Goal: Communication & Community: Participate in discussion

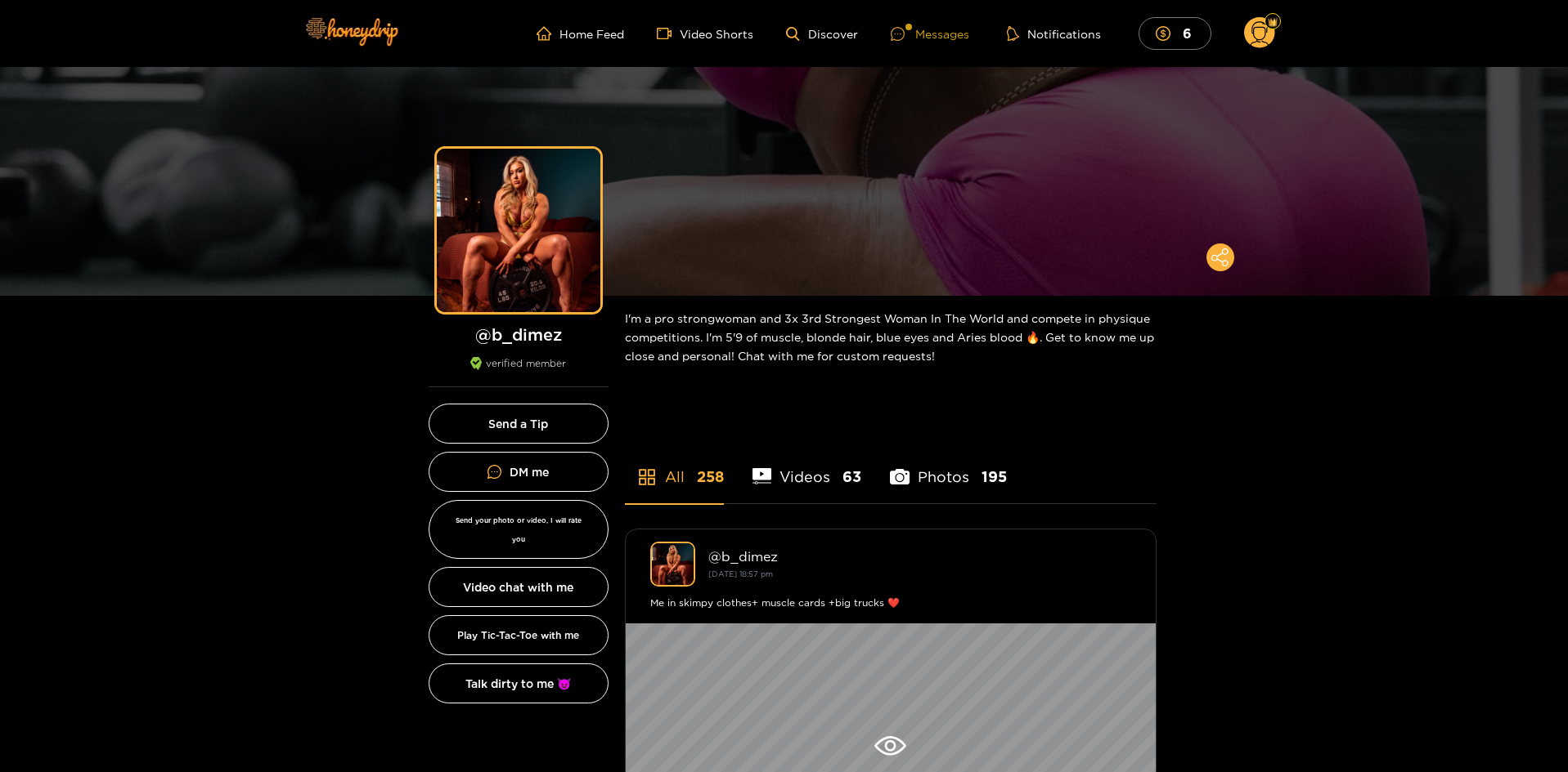
click at [960, 29] on div "Messages" at bounding box center [929, 34] width 79 height 19
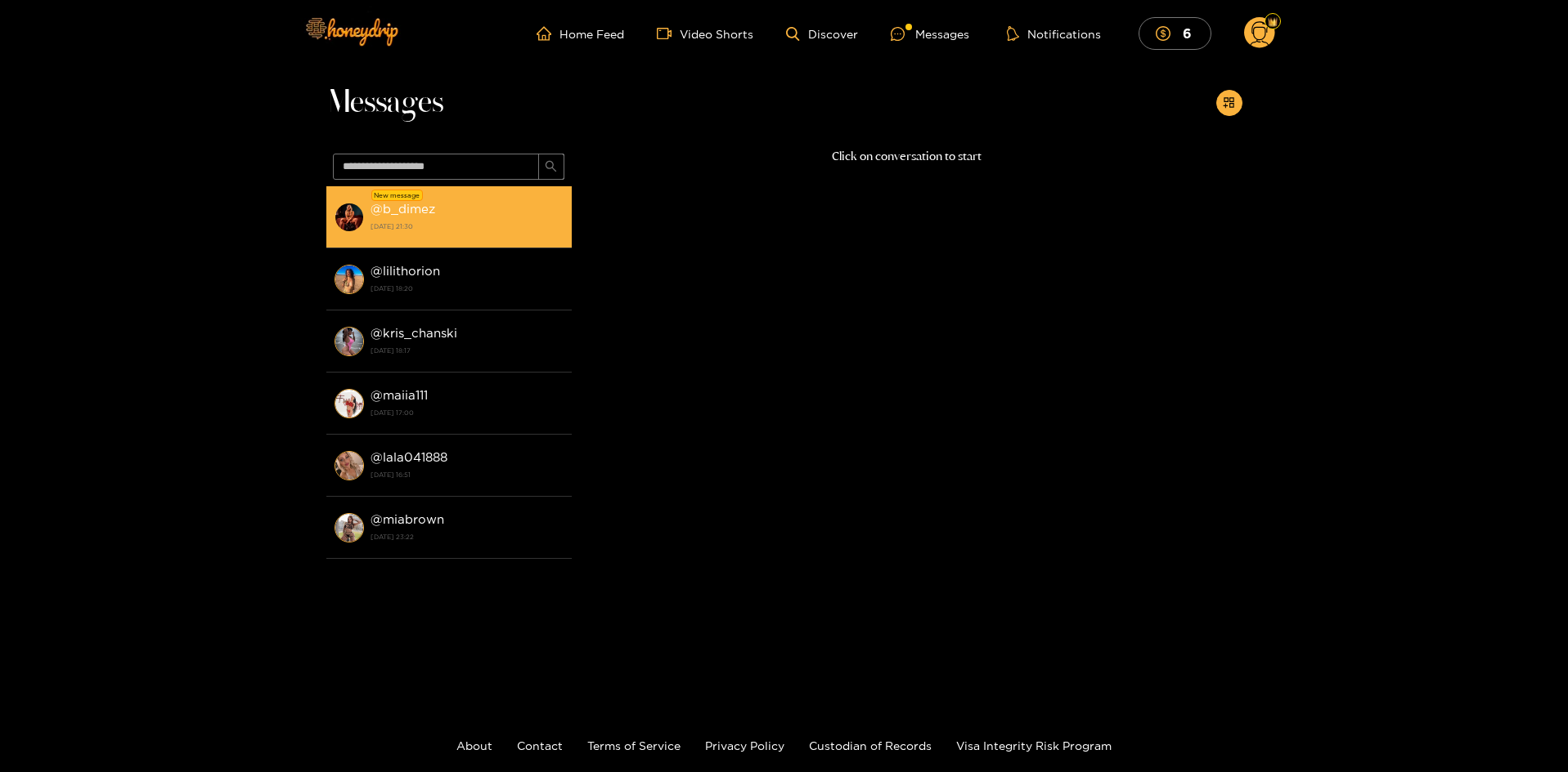
click at [447, 223] on strong "[DATE] 21:30" at bounding box center [467, 226] width 193 height 15
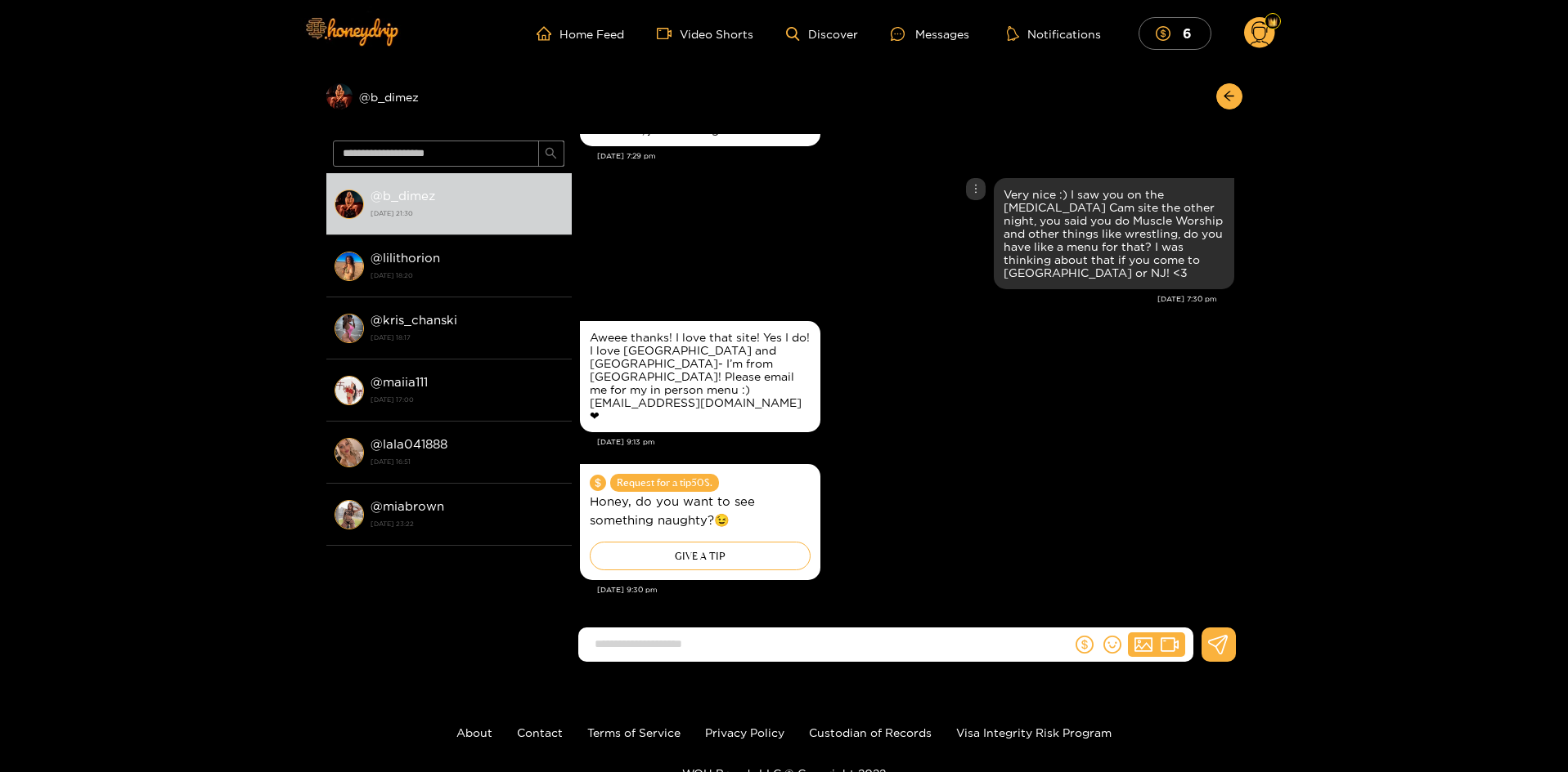
scroll to position [2947, 0]
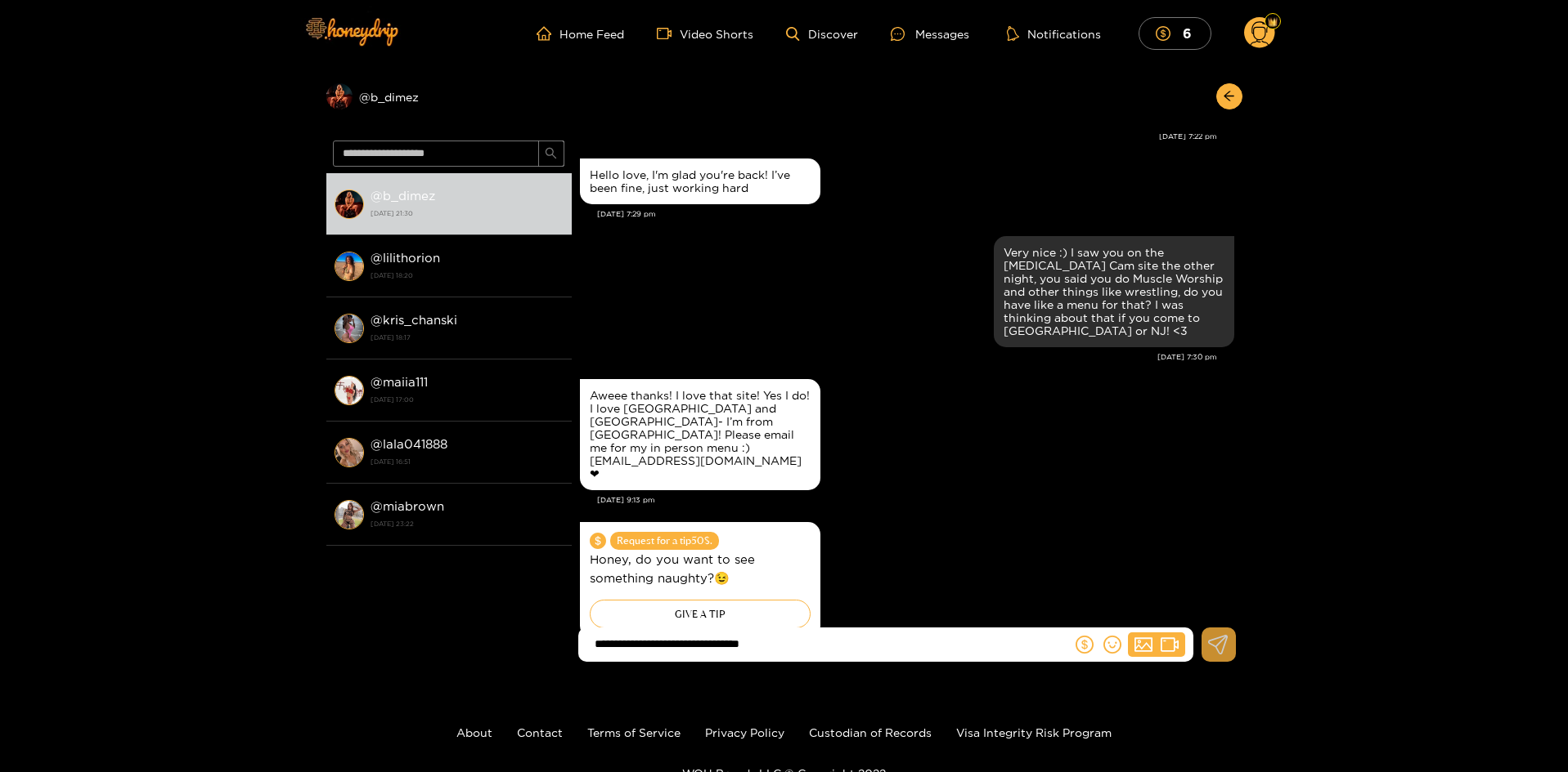
type input "**********"
click at [1228, 638] on button at bounding box center [1219, 645] width 35 height 35
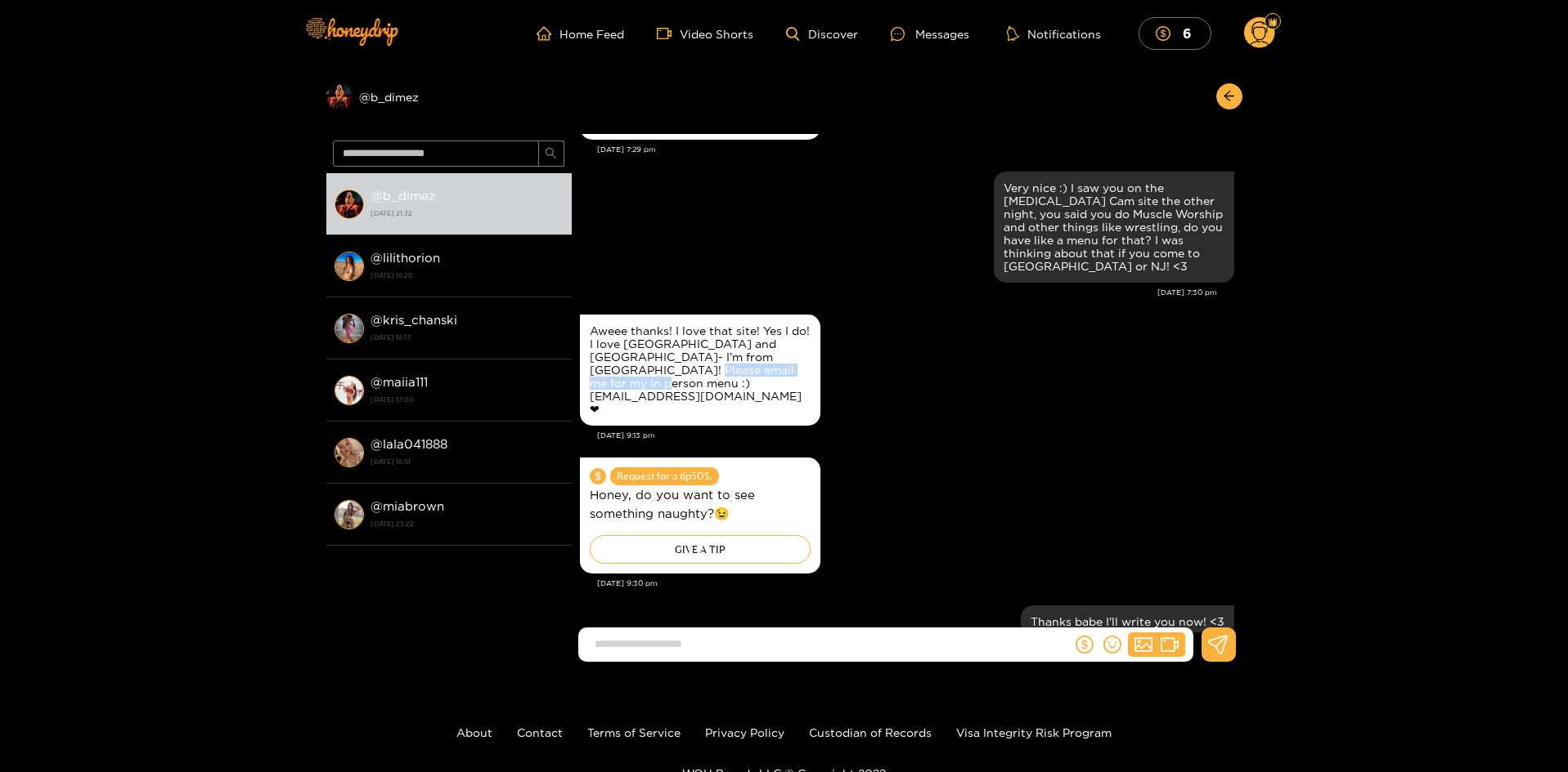
drag, startPoint x: 786, startPoint y: 350, endPoint x: 589, endPoint y: 353, distance: 197.0
click at [589, 353] on div "Aweee thanks! I love that site! Yes I do! I love [GEOGRAPHIC_DATA] and [GEOGRAP…" at bounding box center [700, 370] width 221 height 91
copy div "[EMAIL_ADDRESS][DOMAIN_NAME]"
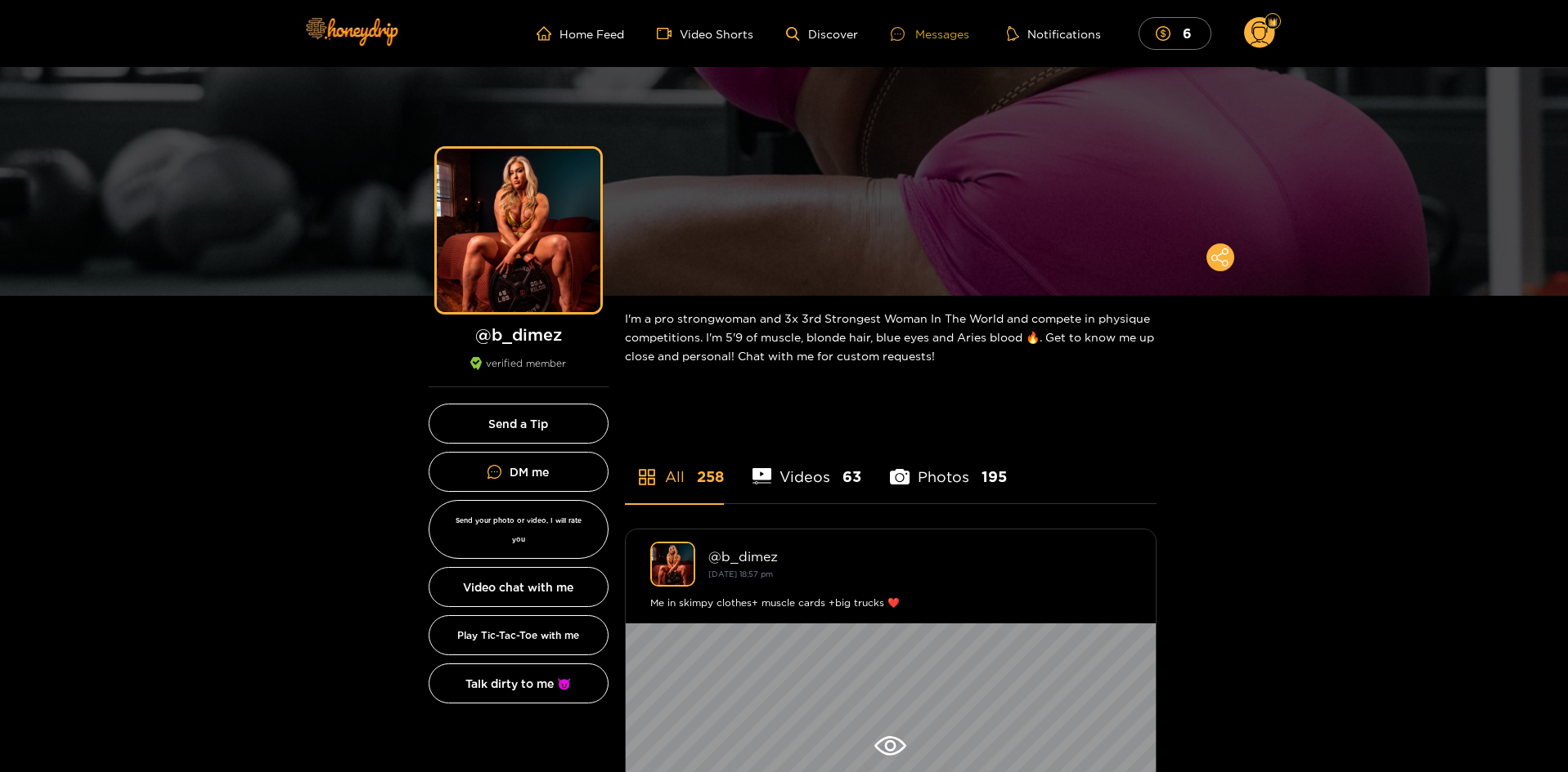
click at [950, 32] on div "Messages" at bounding box center [929, 34] width 79 height 19
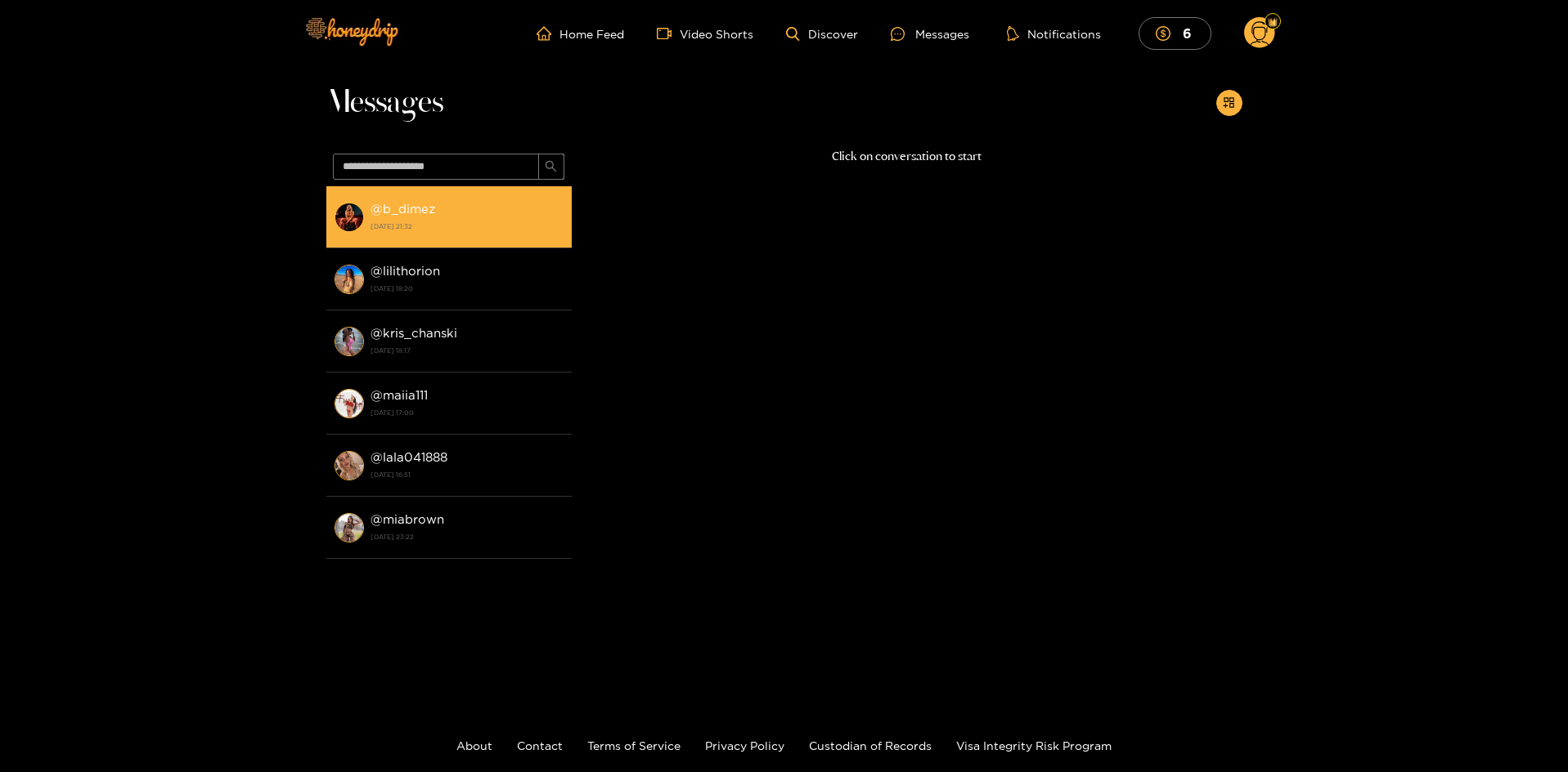
click at [484, 215] on div "@ b_dimez 14 August 2025 21:32" at bounding box center [467, 217] width 193 height 37
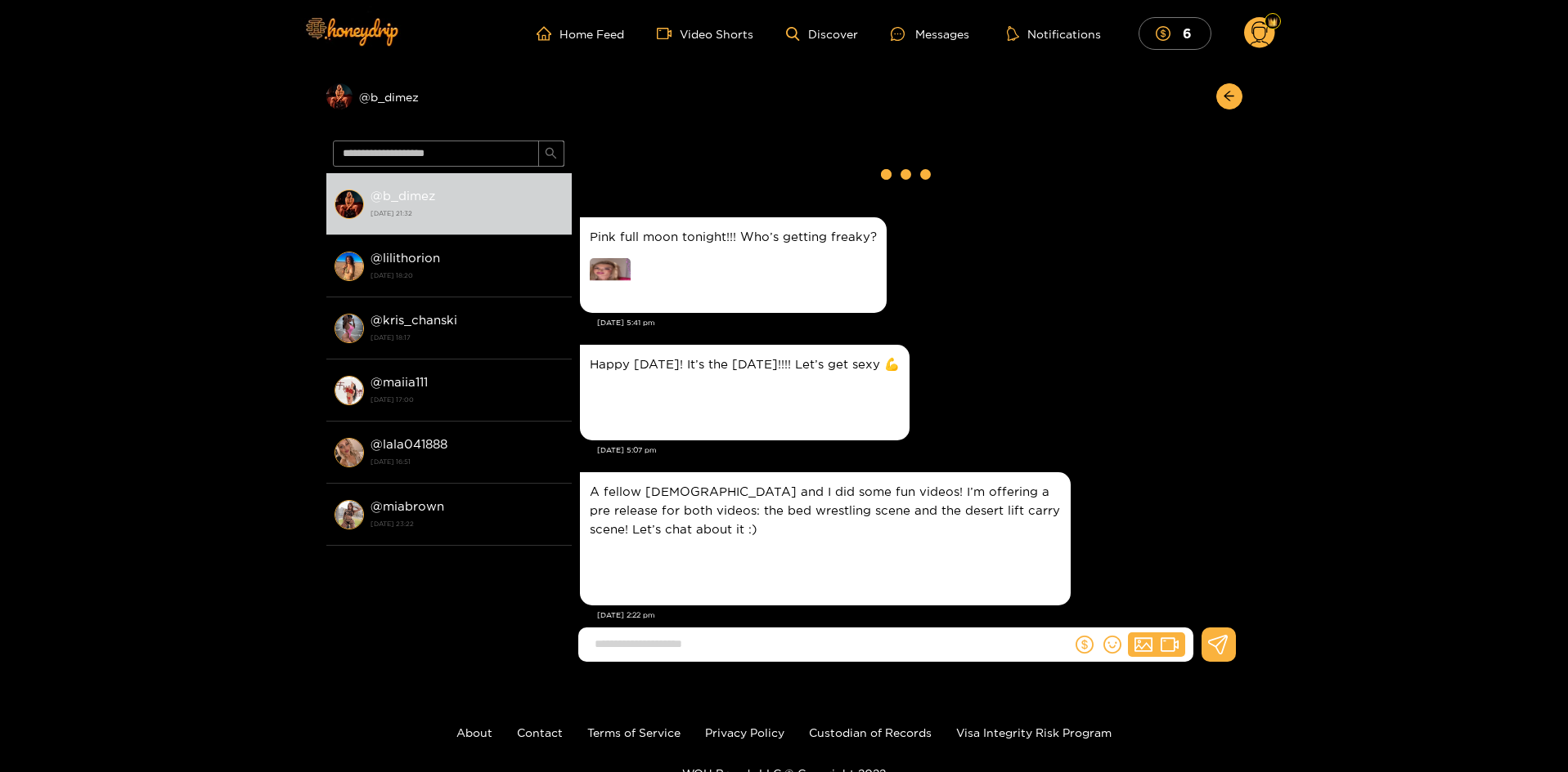
scroll to position [2884, 0]
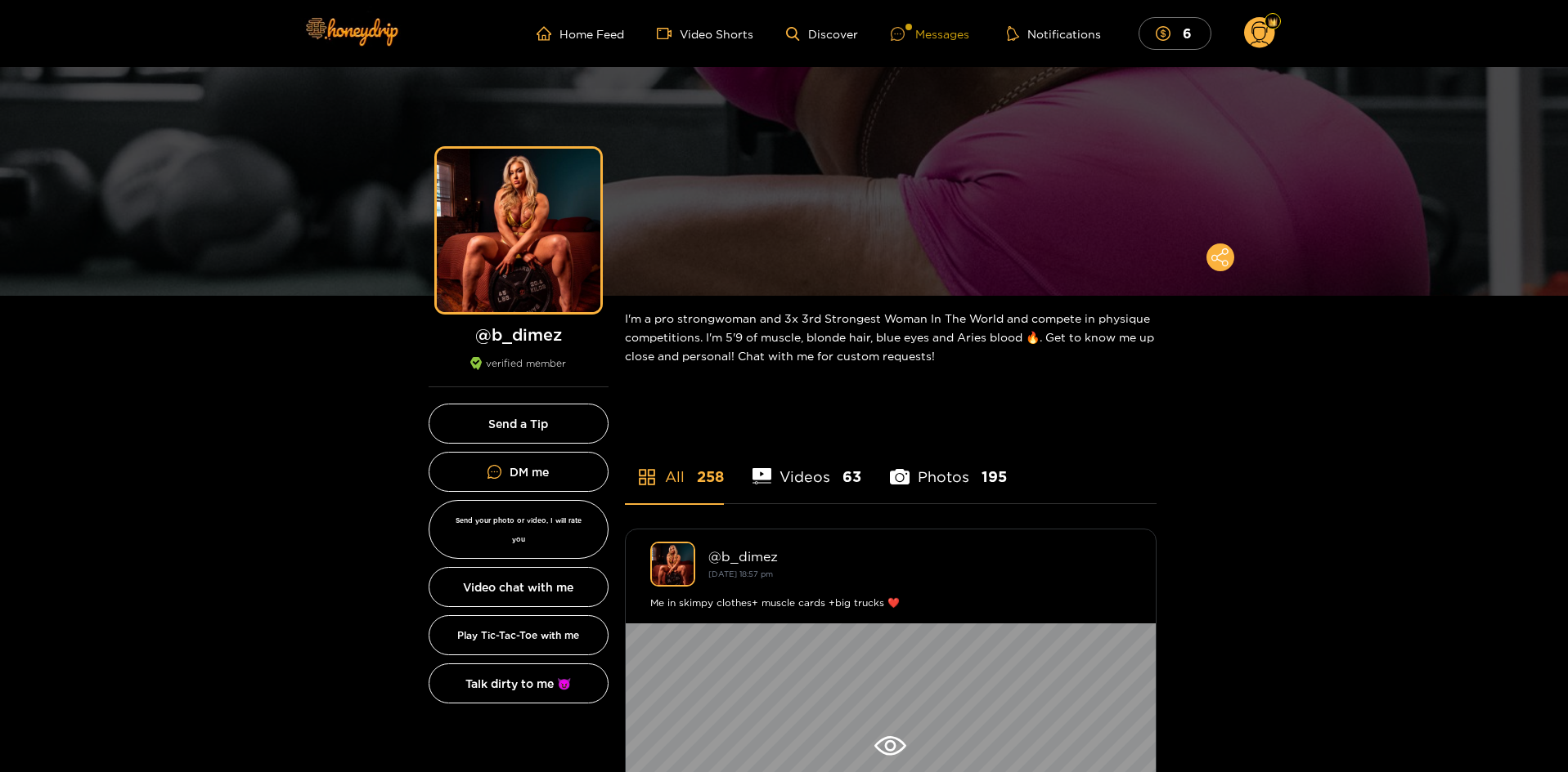
click at [948, 28] on div "Messages" at bounding box center [929, 34] width 79 height 19
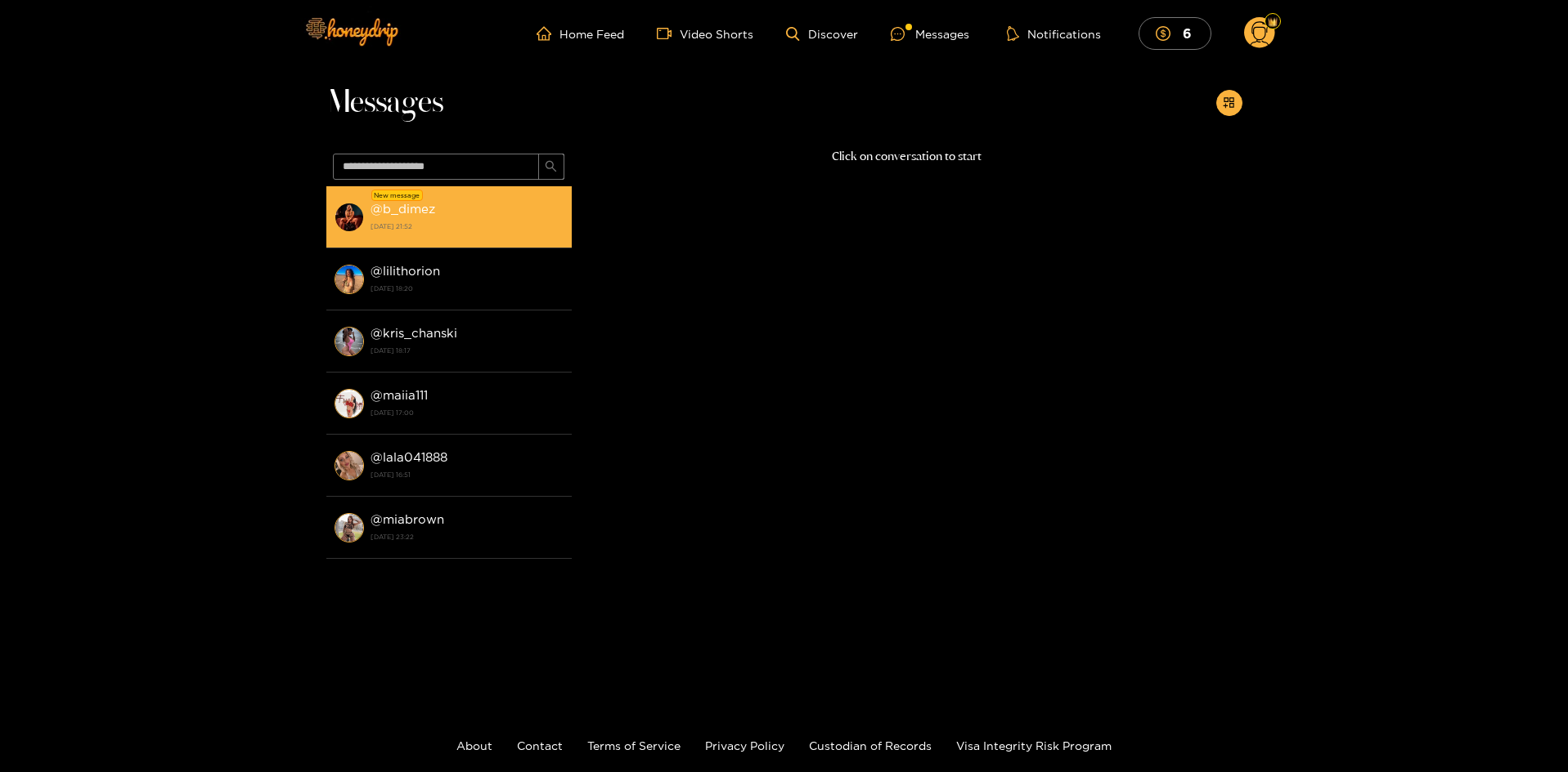
click at [464, 223] on strong "[DATE] 21:52" at bounding box center [467, 226] width 193 height 15
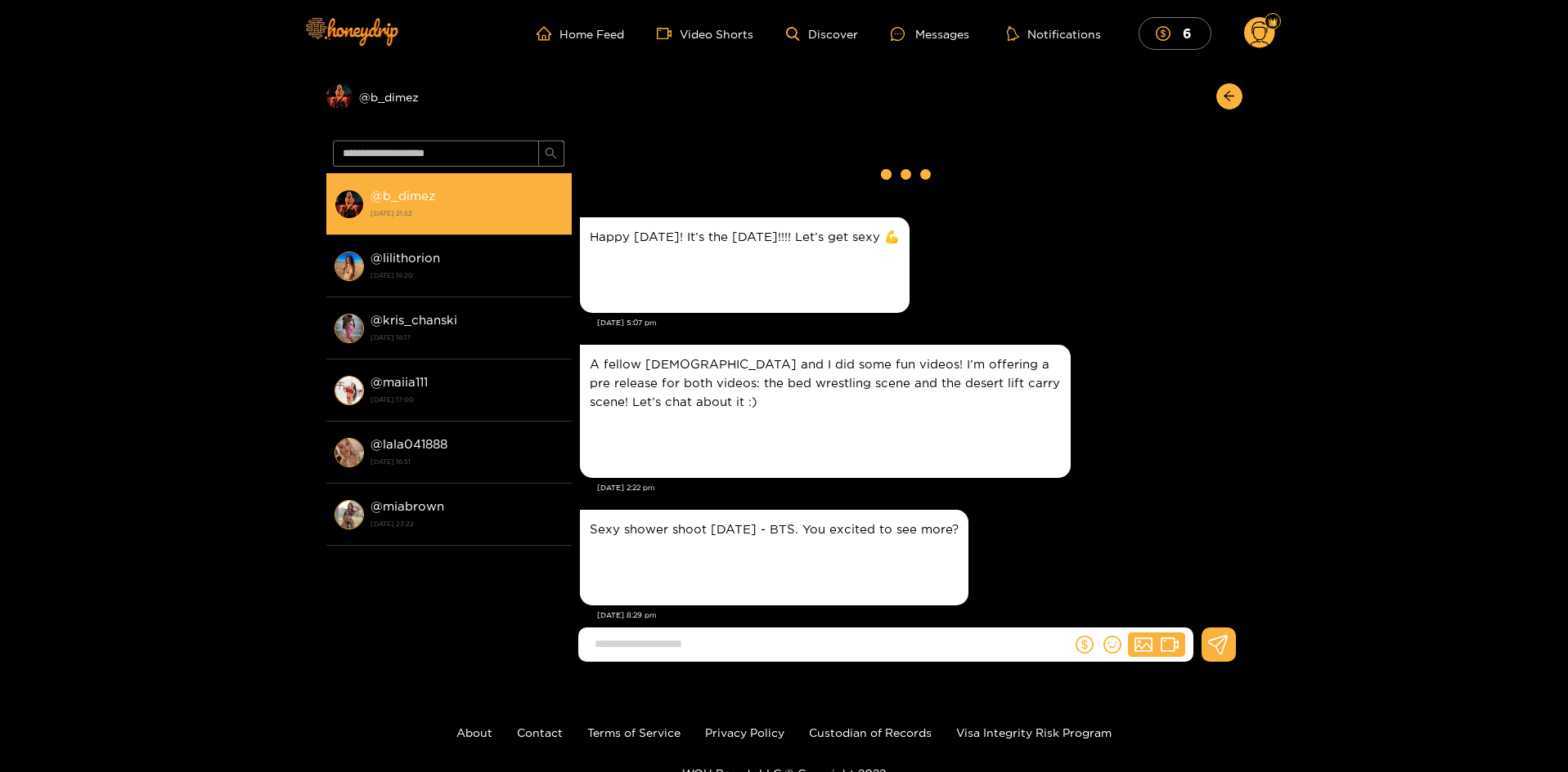
scroll to position [2821, 0]
